Goal: Task Accomplishment & Management: Manage account settings

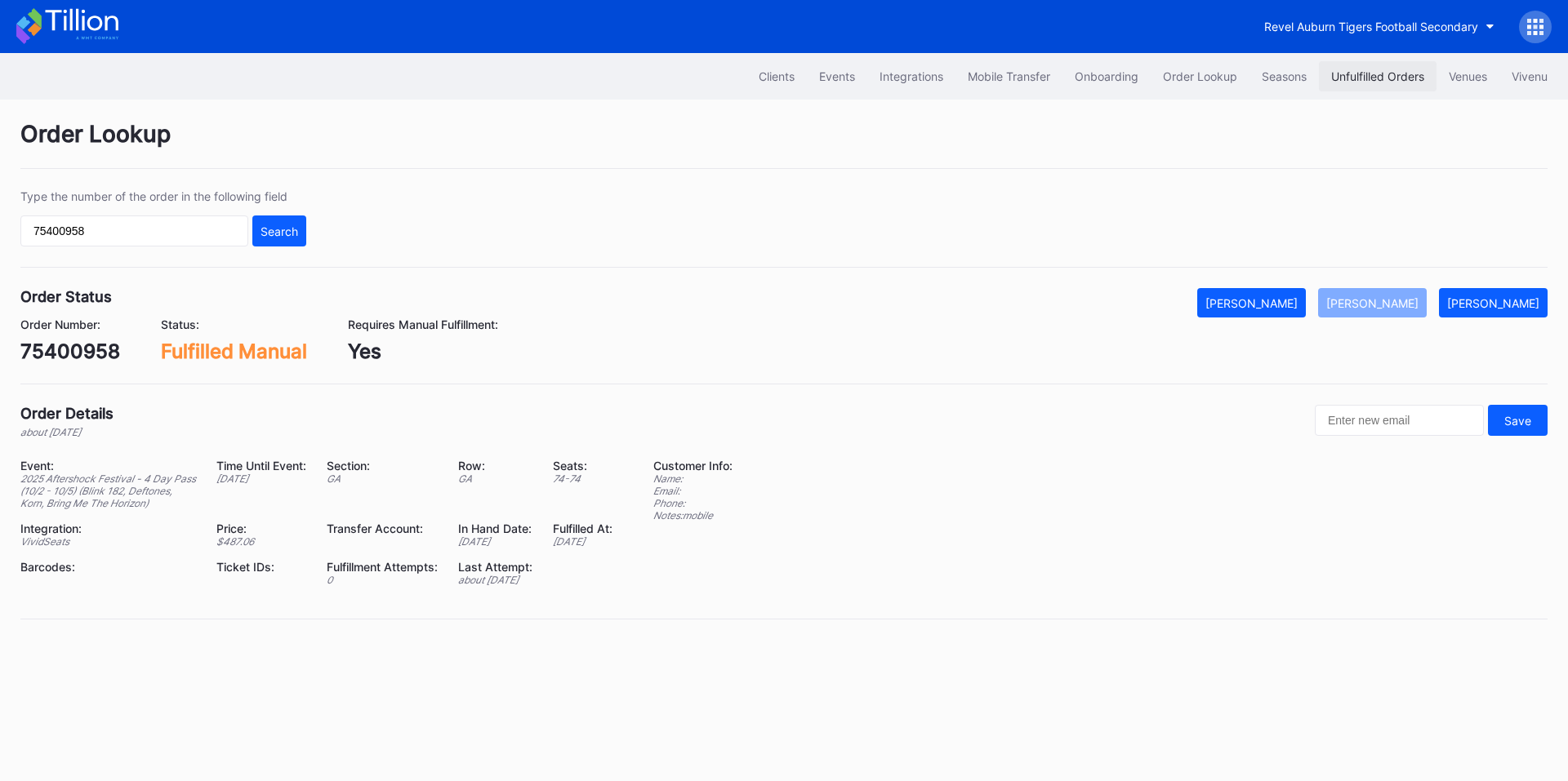
click at [1346, 75] on div "Unfulfilled Orders" at bounding box center [1378, 76] width 93 height 14
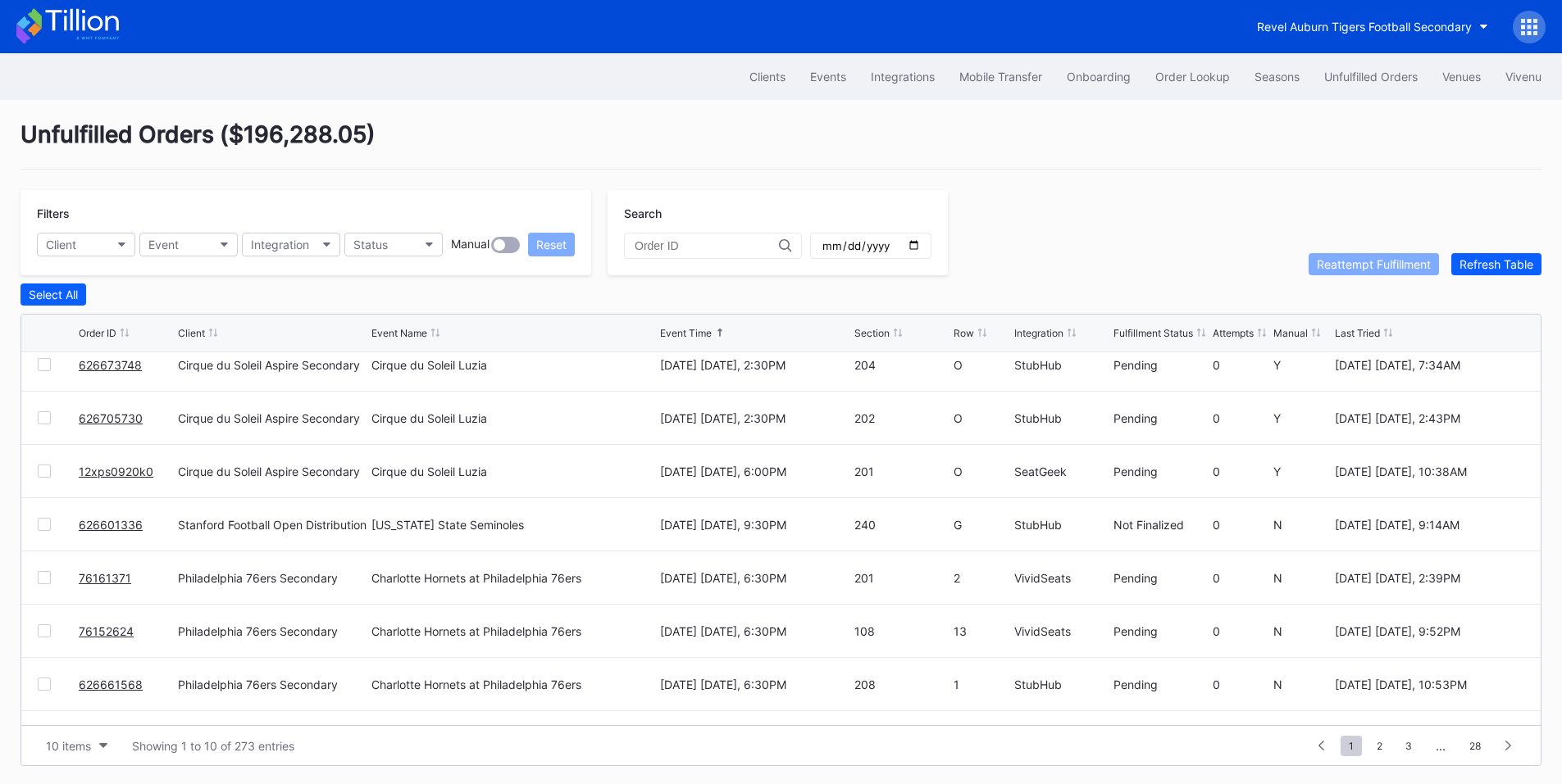
scroll to position [159, 0]
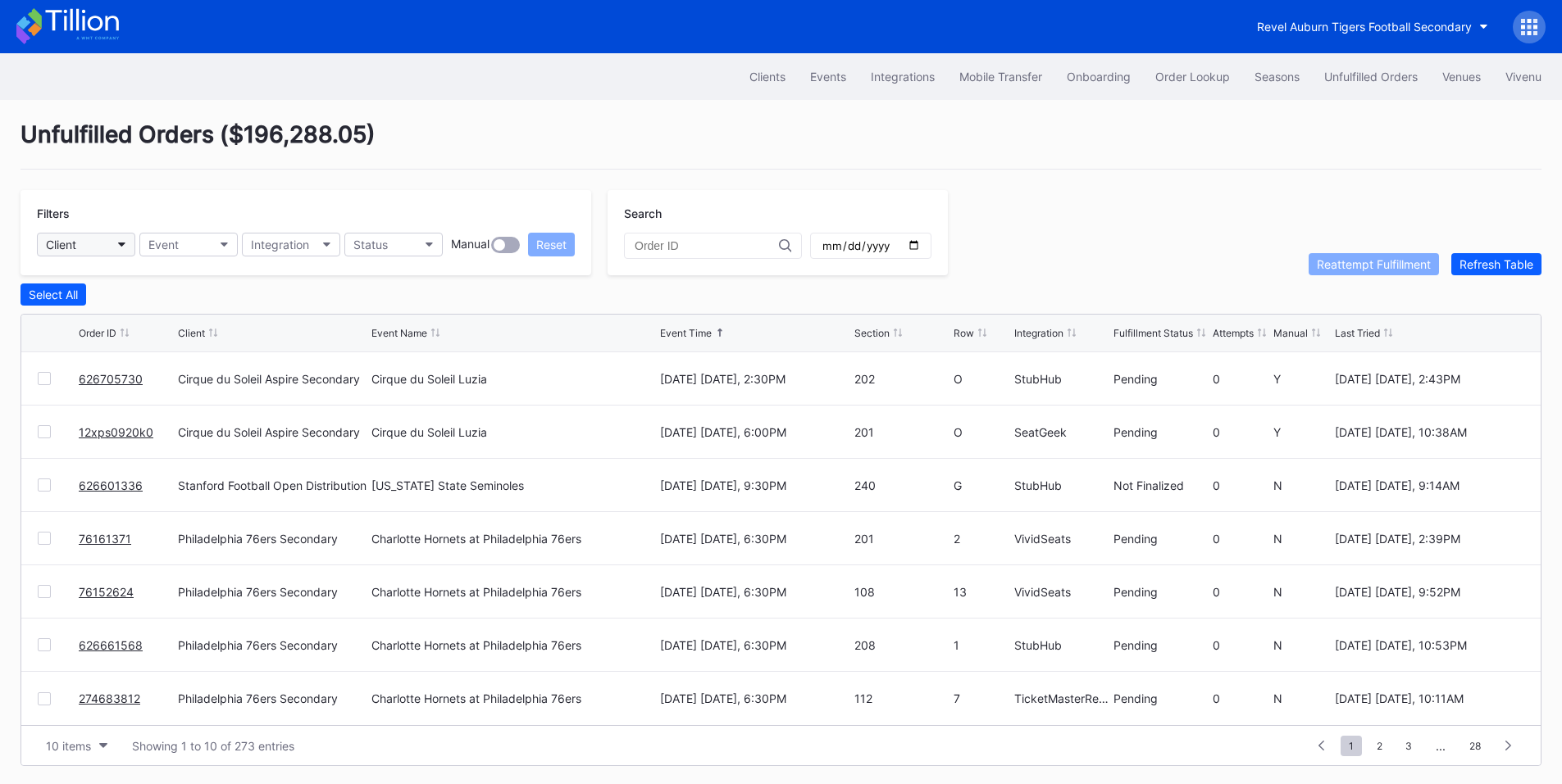
click at [101, 240] on button "Client" at bounding box center [86, 244] width 98 height 24
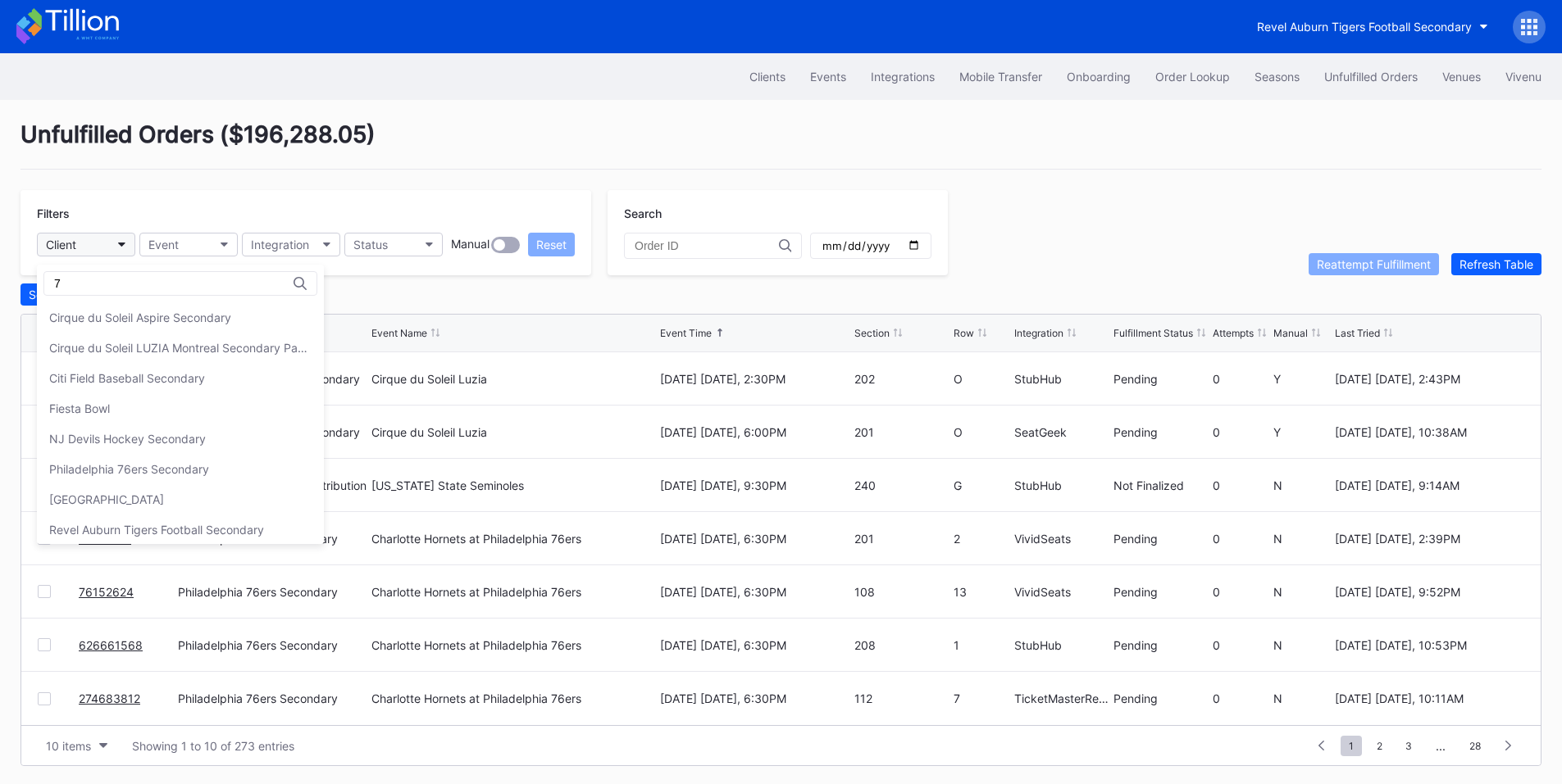
type input "76"
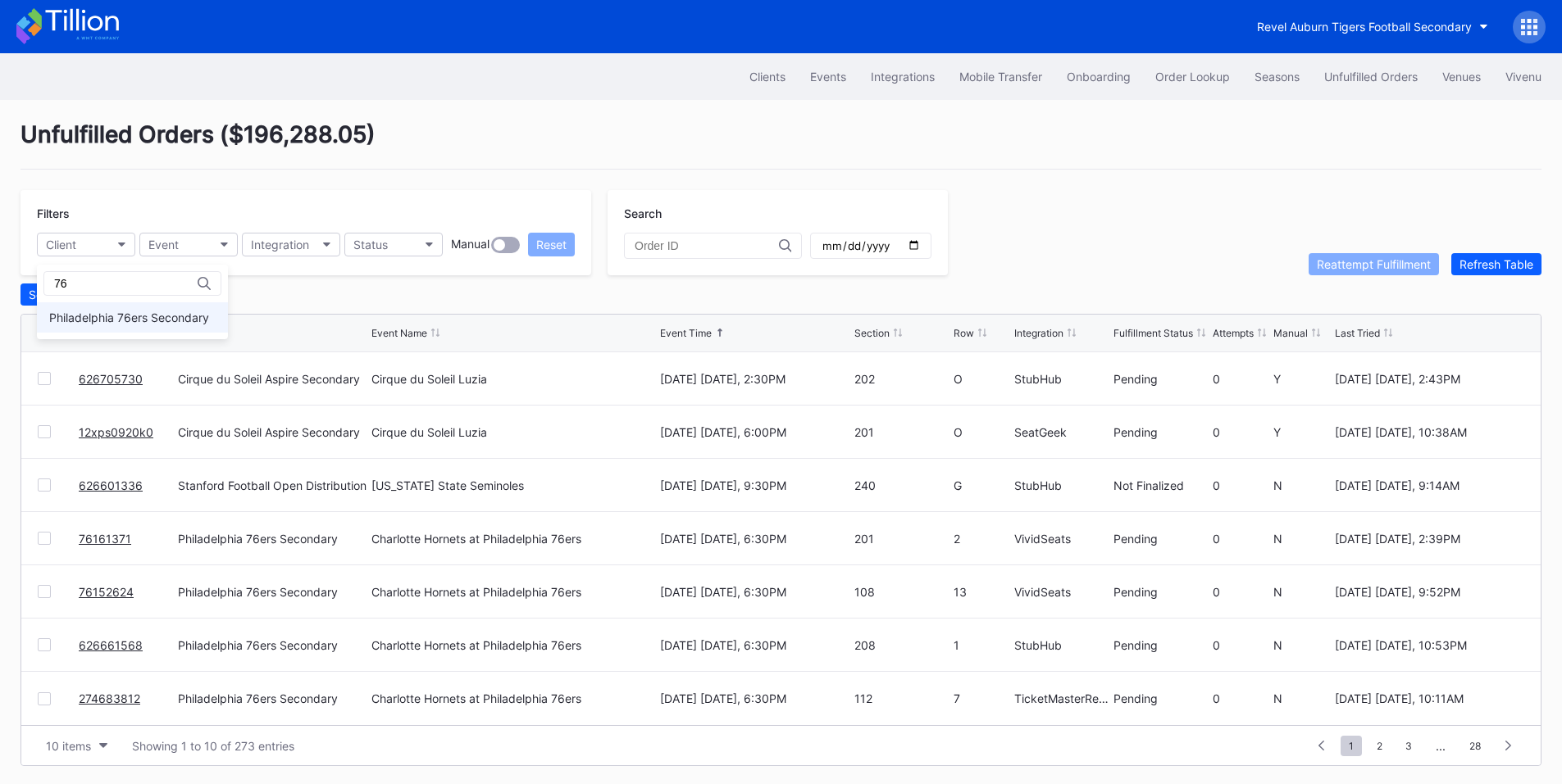
click at [94, 322] on div "Philadelphia 76ers Secondary" at bounding box center [128, 317] width 160 height 14
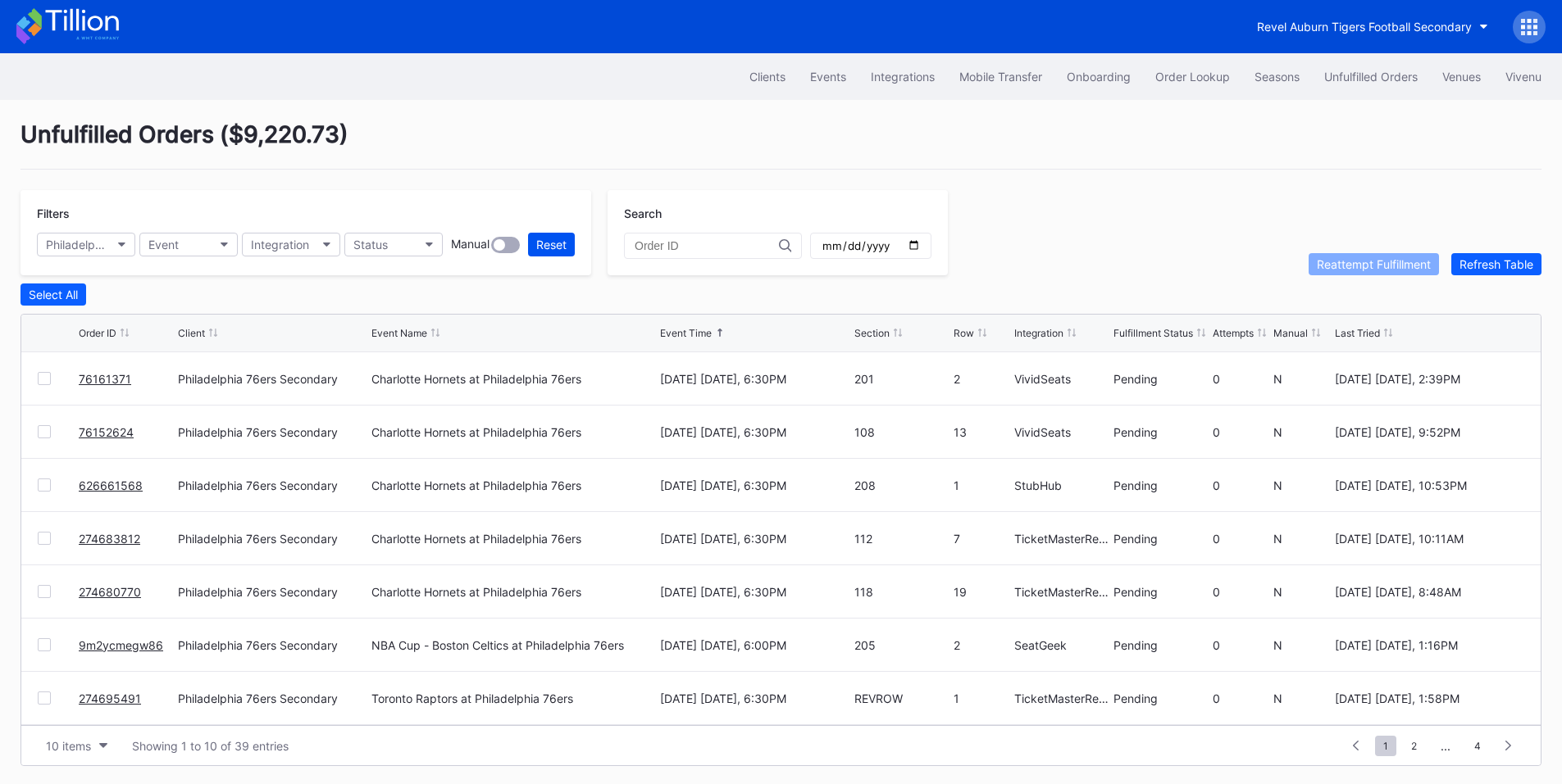
click at [542, 245] on div "Reset" at bounding box center [551, 244] width 31 height 14
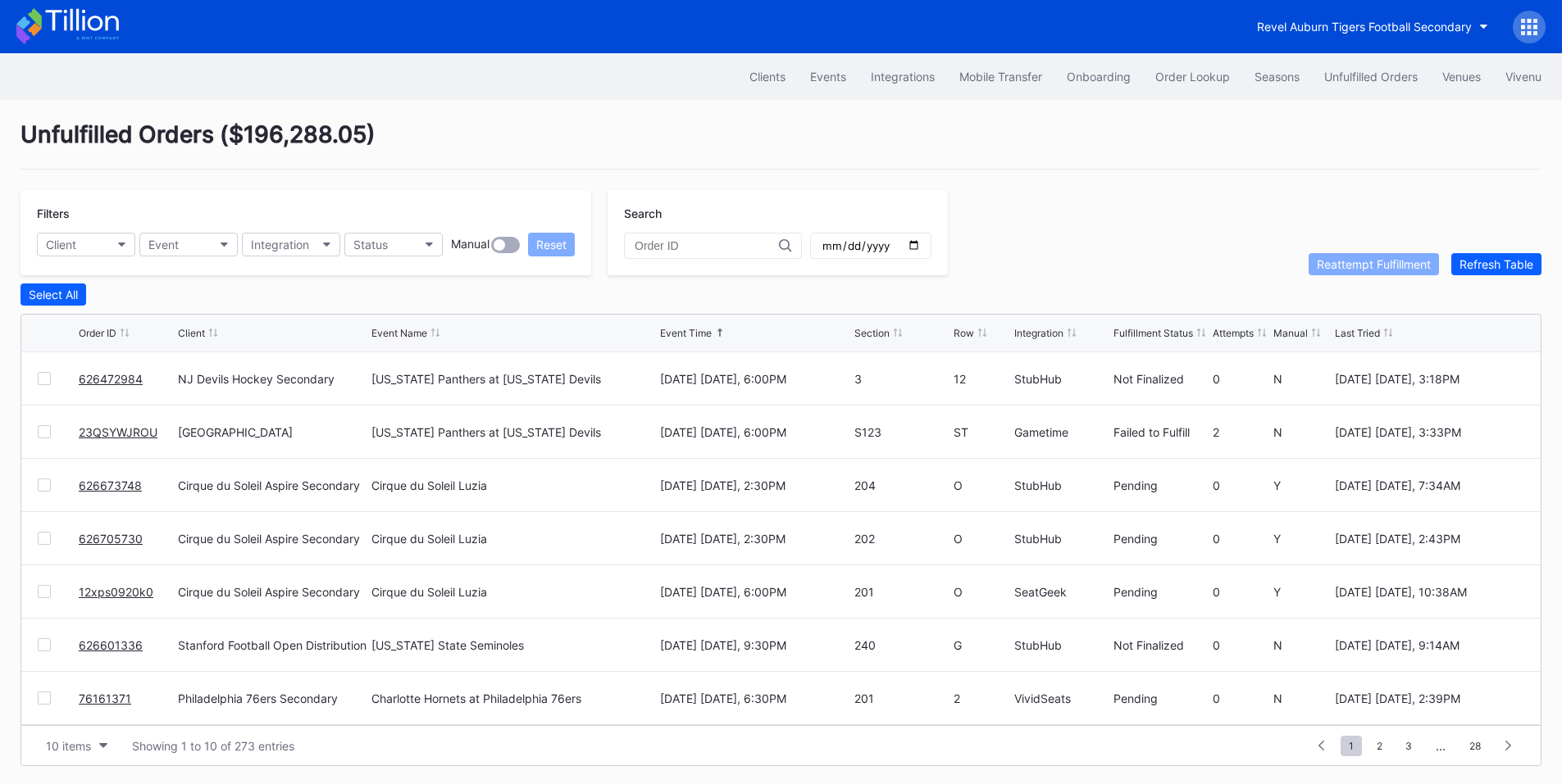
click at [111, 386] on link "626472984" at bounding box center [110, 379] width 64 height 14
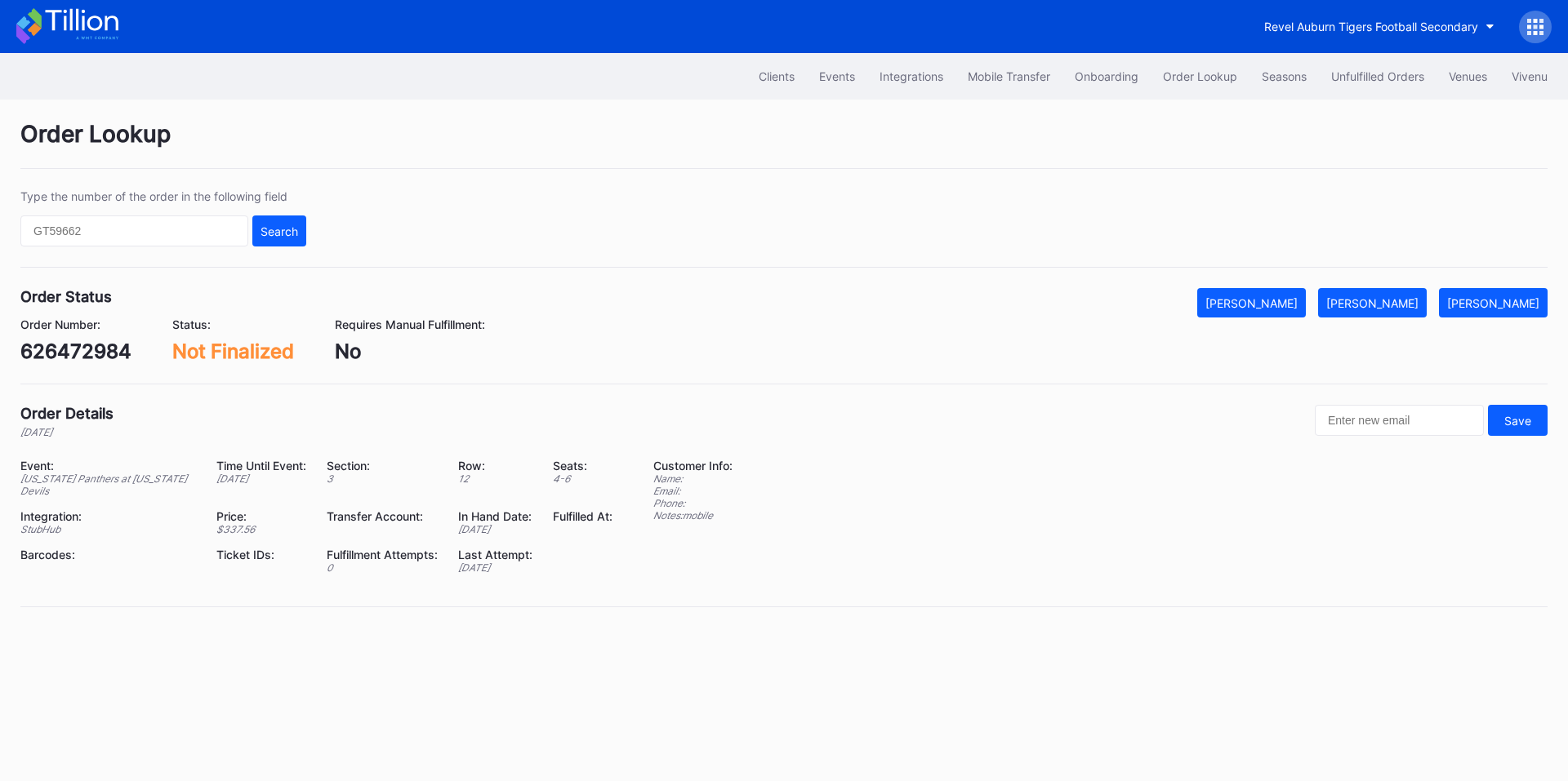
click at [89, 350] on div "626472984" at bounding box center [75, 351] width 111 height 24
copy div "626472984"
click at [1273, 311] on button "Mark Cancelled" at bounding box center [1251, 303] width 108 height 29
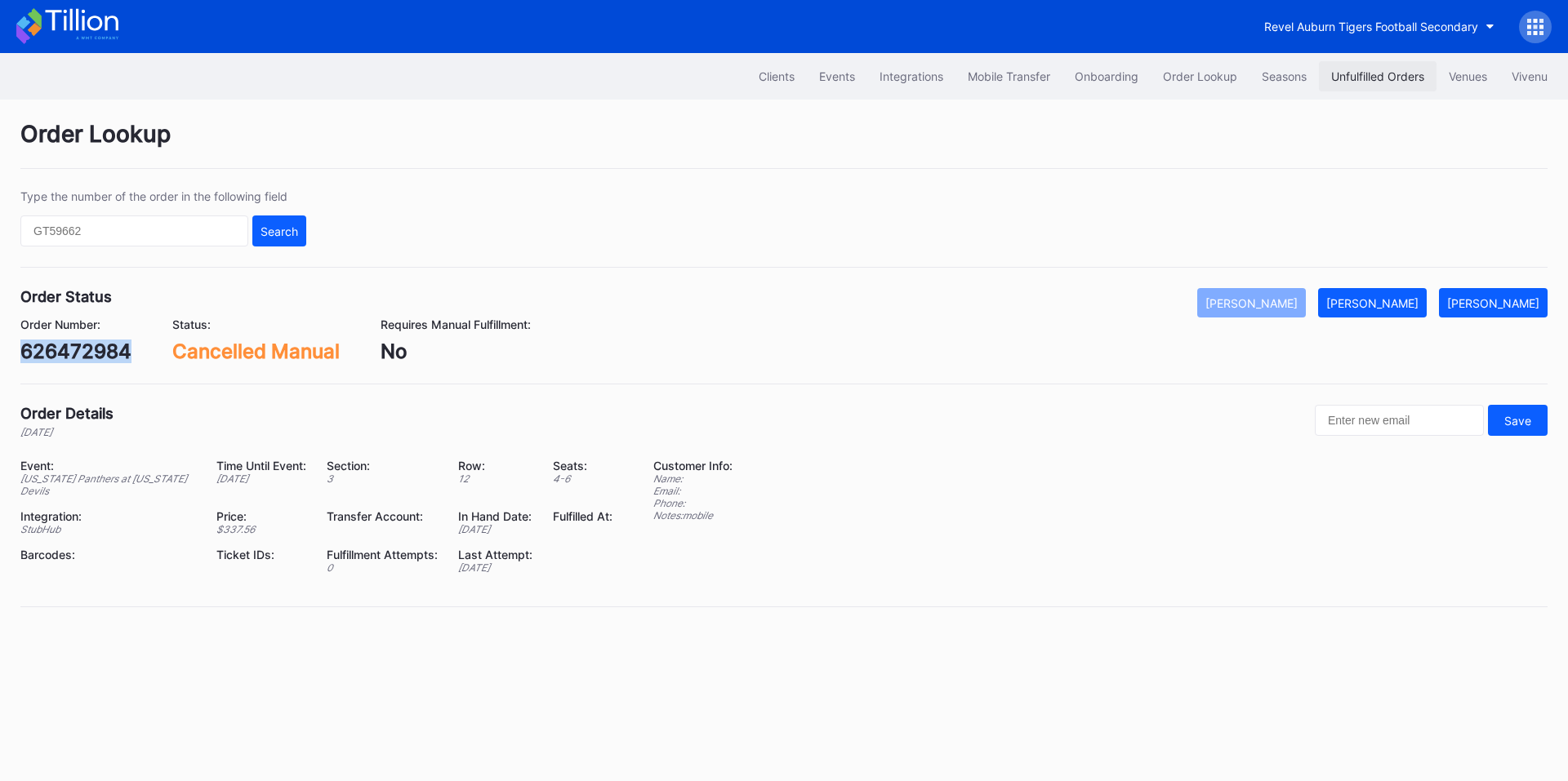
click at [1391, 76] on div "Unfulfilled Orders" at bounding box center [1378, 76] width 93 height 14
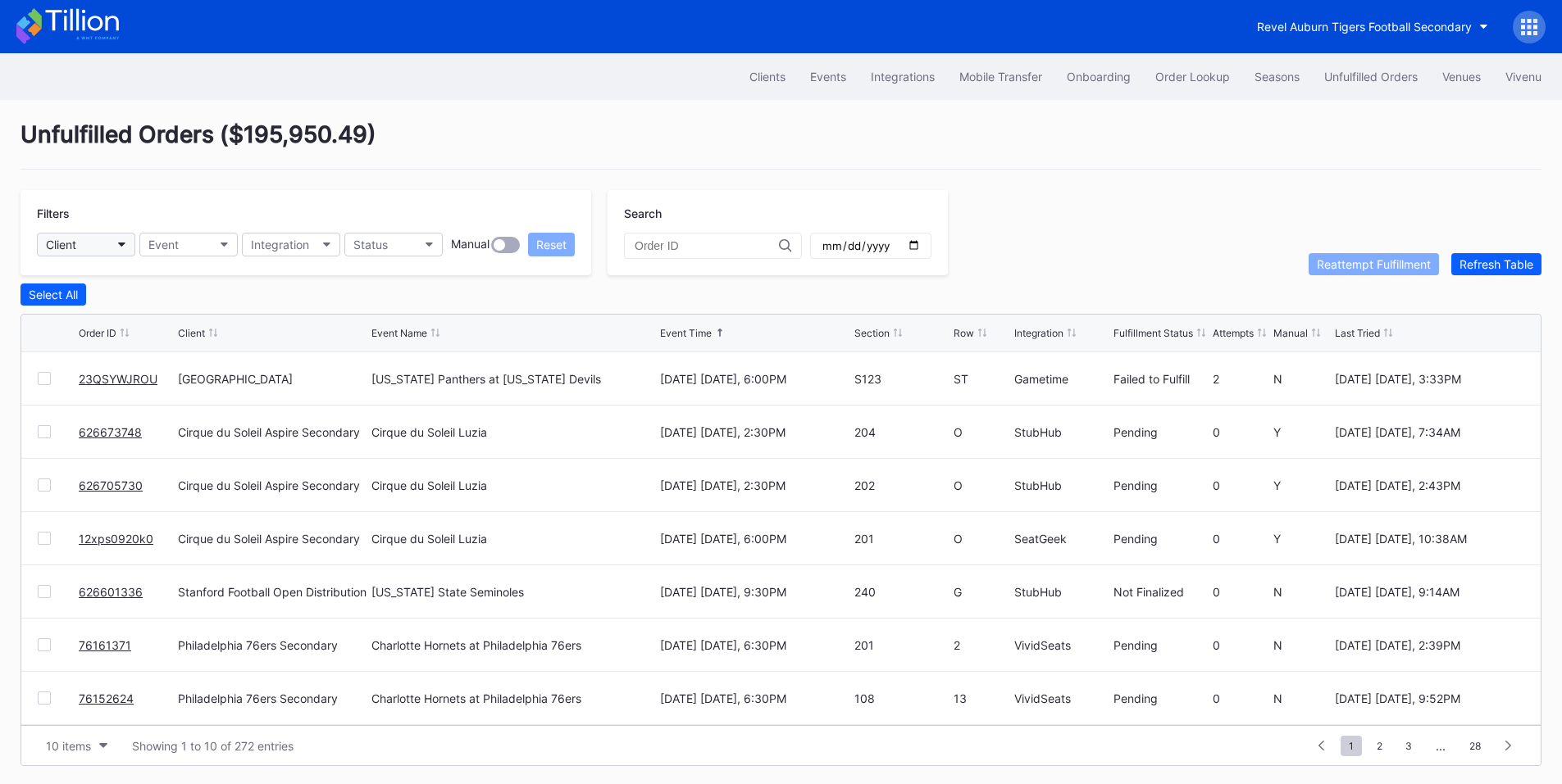
click at [96, 243] on button "Client" at bounding box center [86, 244] width 98 height 24
type input "asp"
click at [136, 312] on div "Cirque du Soleil Aspire Secondary" at bounding box center [139, 317] width 182 height 14
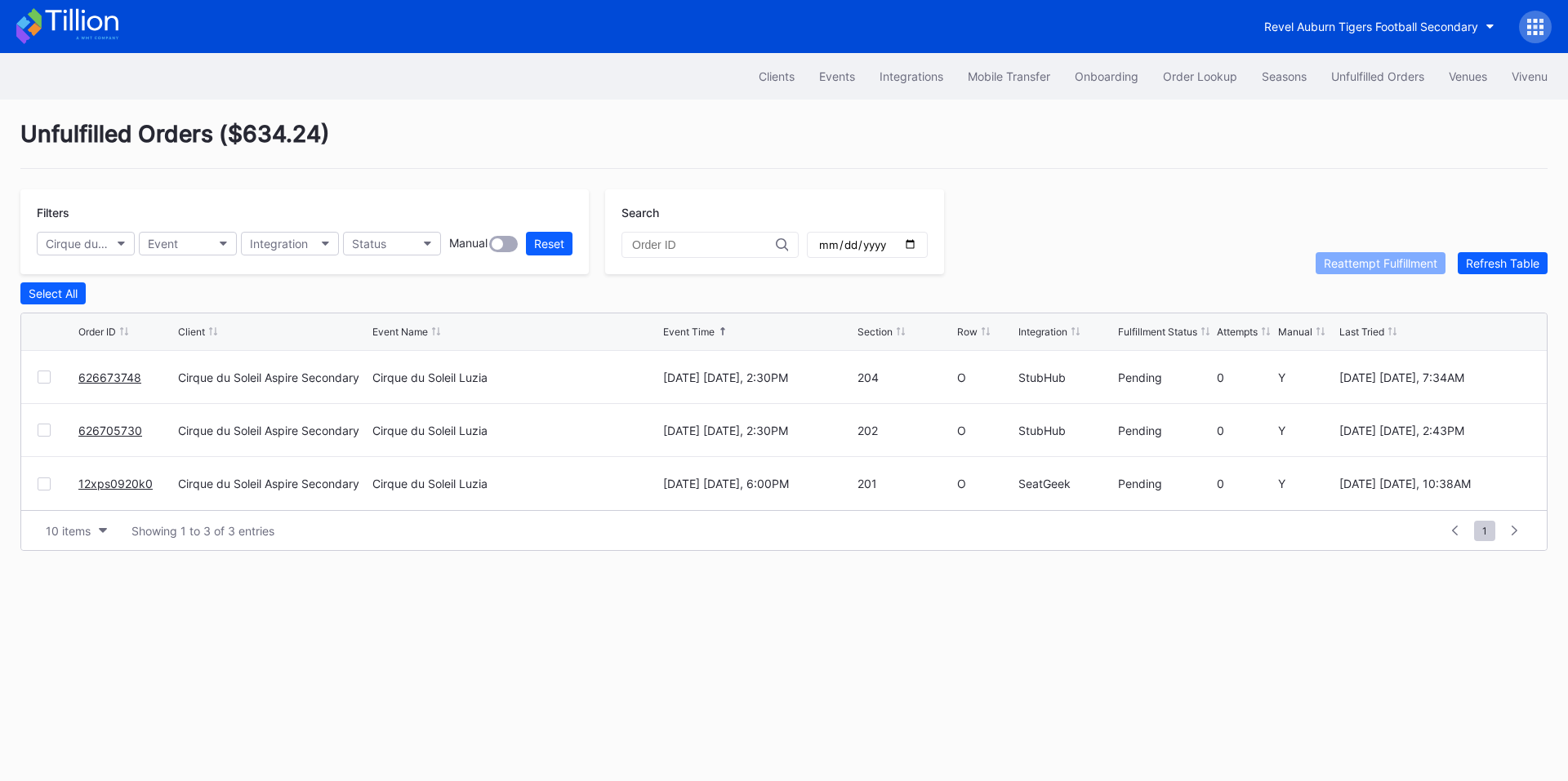
drag, startPoint x: 121, startPoint y: 376, endPoint x: 183, endPoint y: 312, distance: 89.1
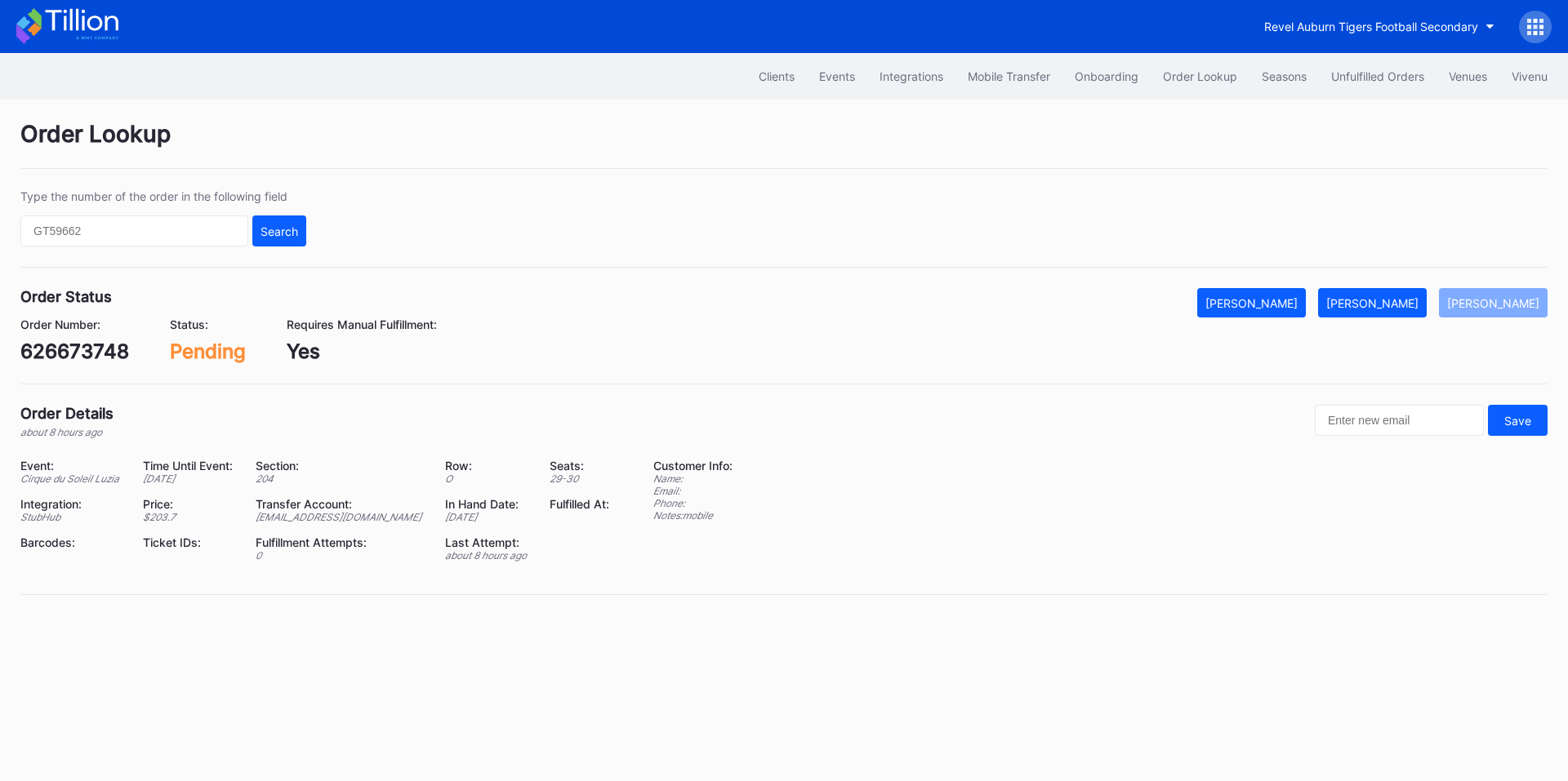
click at [86, 348] on div "626673748" at bounding box center [74, 351] width 108 height 24
copy div "626673748"
